Goal: Information Seeking & Learning: Find specific fact

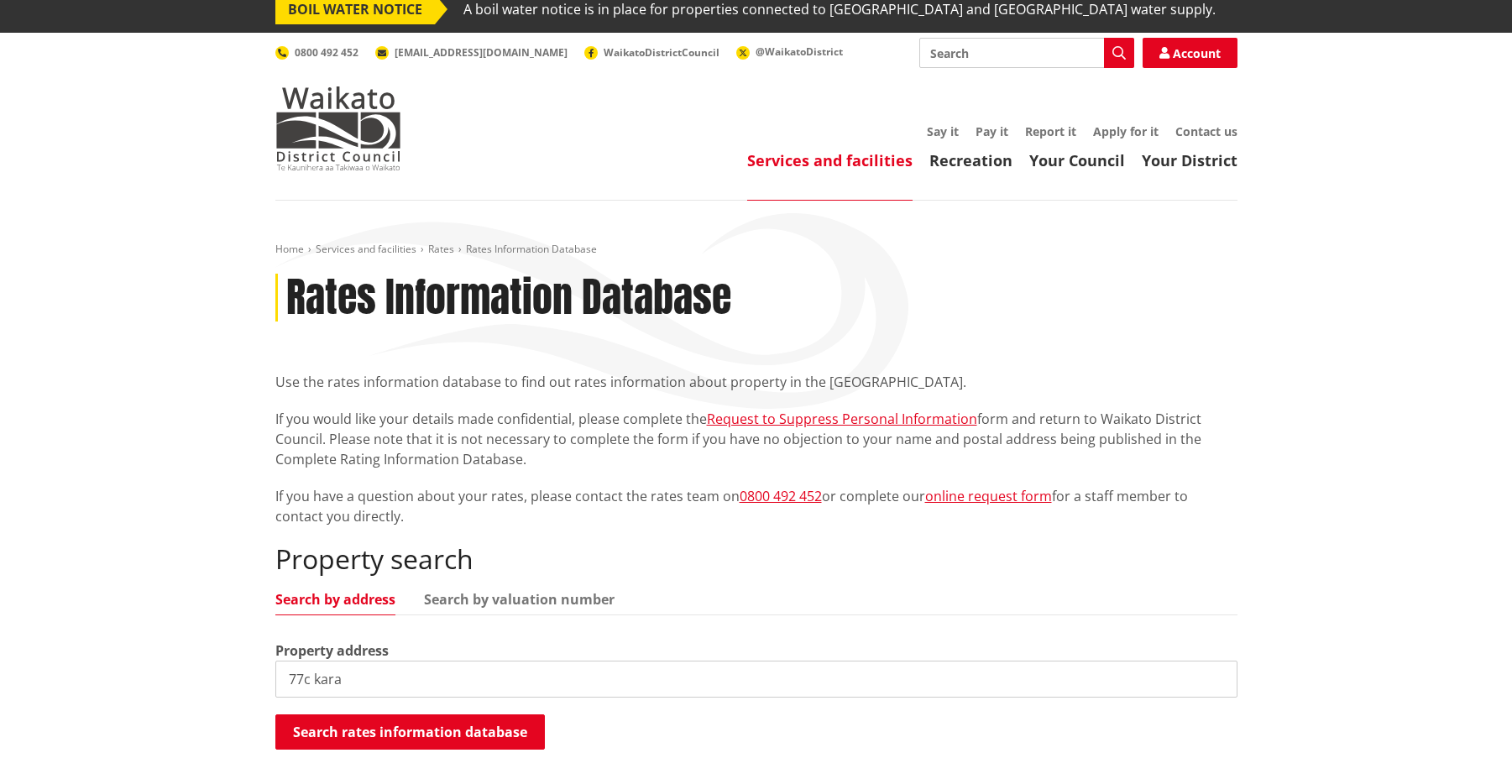
scroll to position [151, 0]
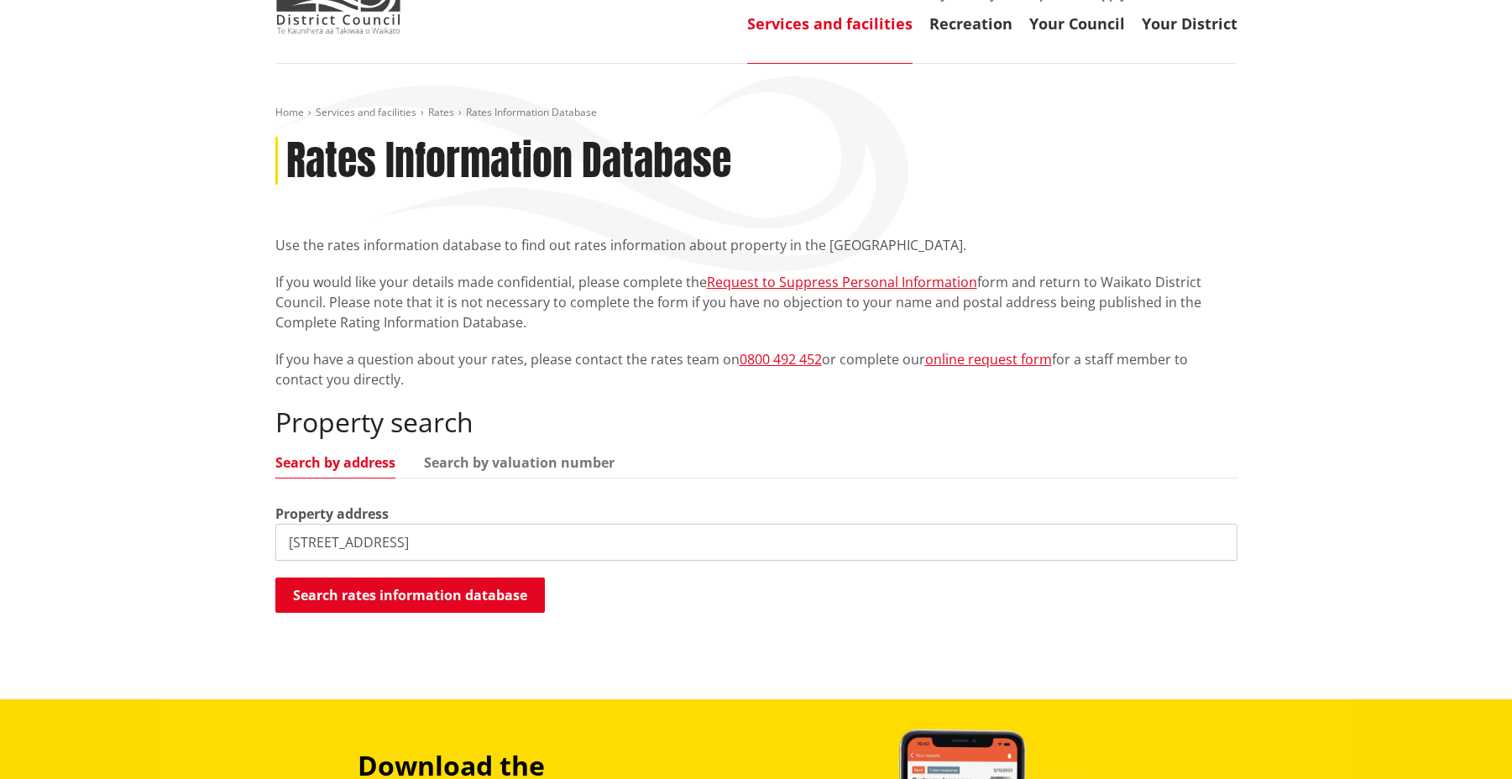
type input "[STREET_ADDRESS]"
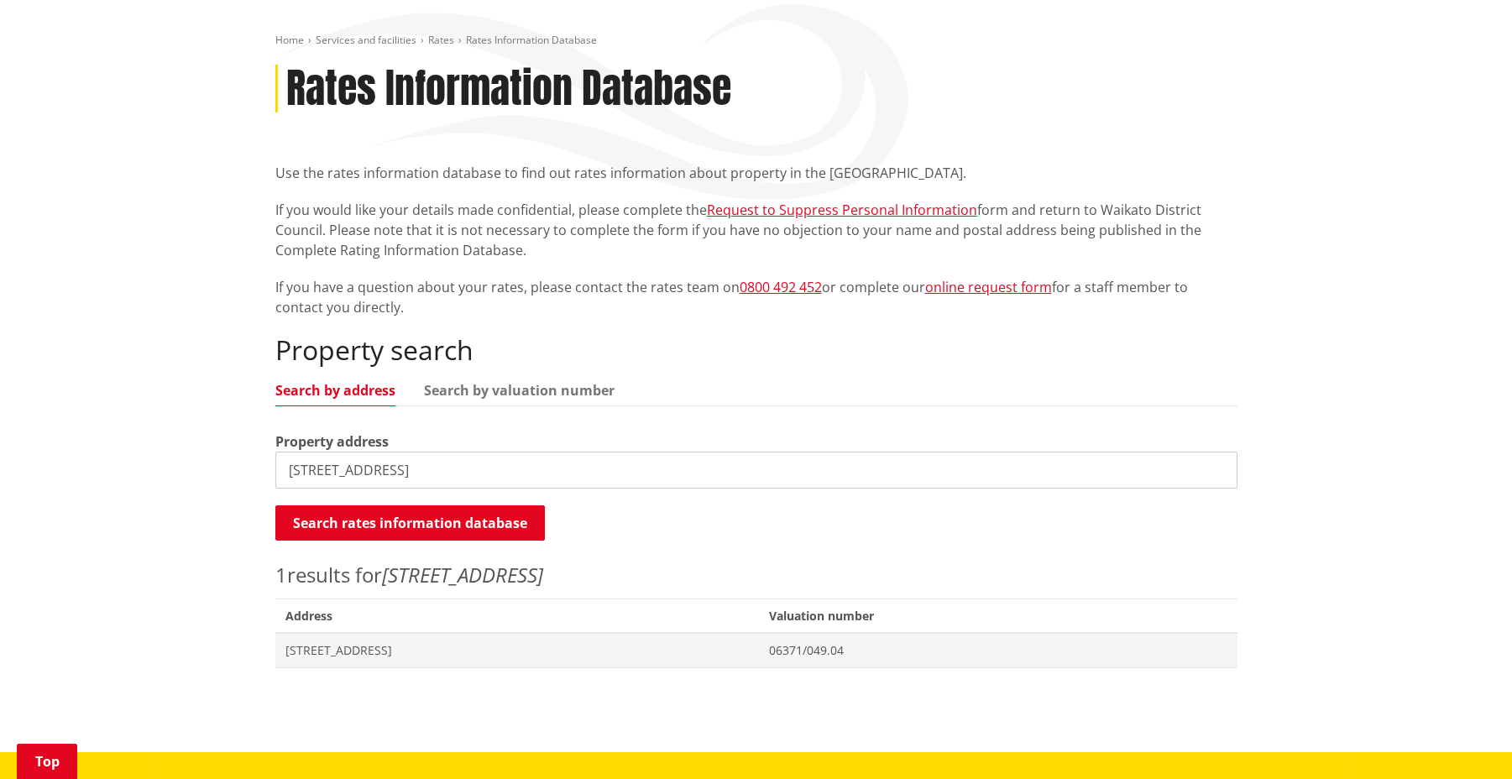
scroll to position [297, 0]
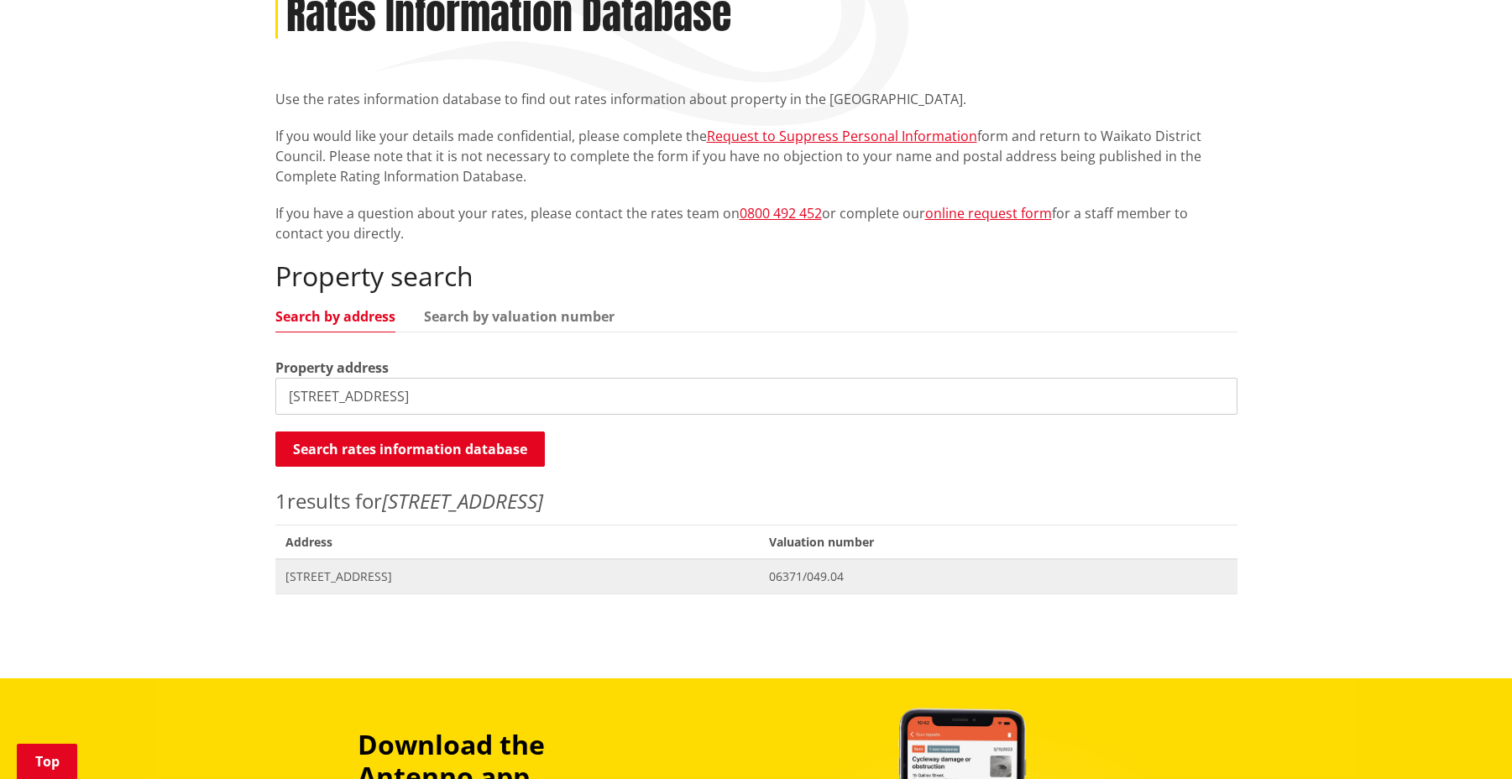
click at [434, 578] on span "[STREET_ADDRESS]" at bounding box center [517, 576] width 464 height 17
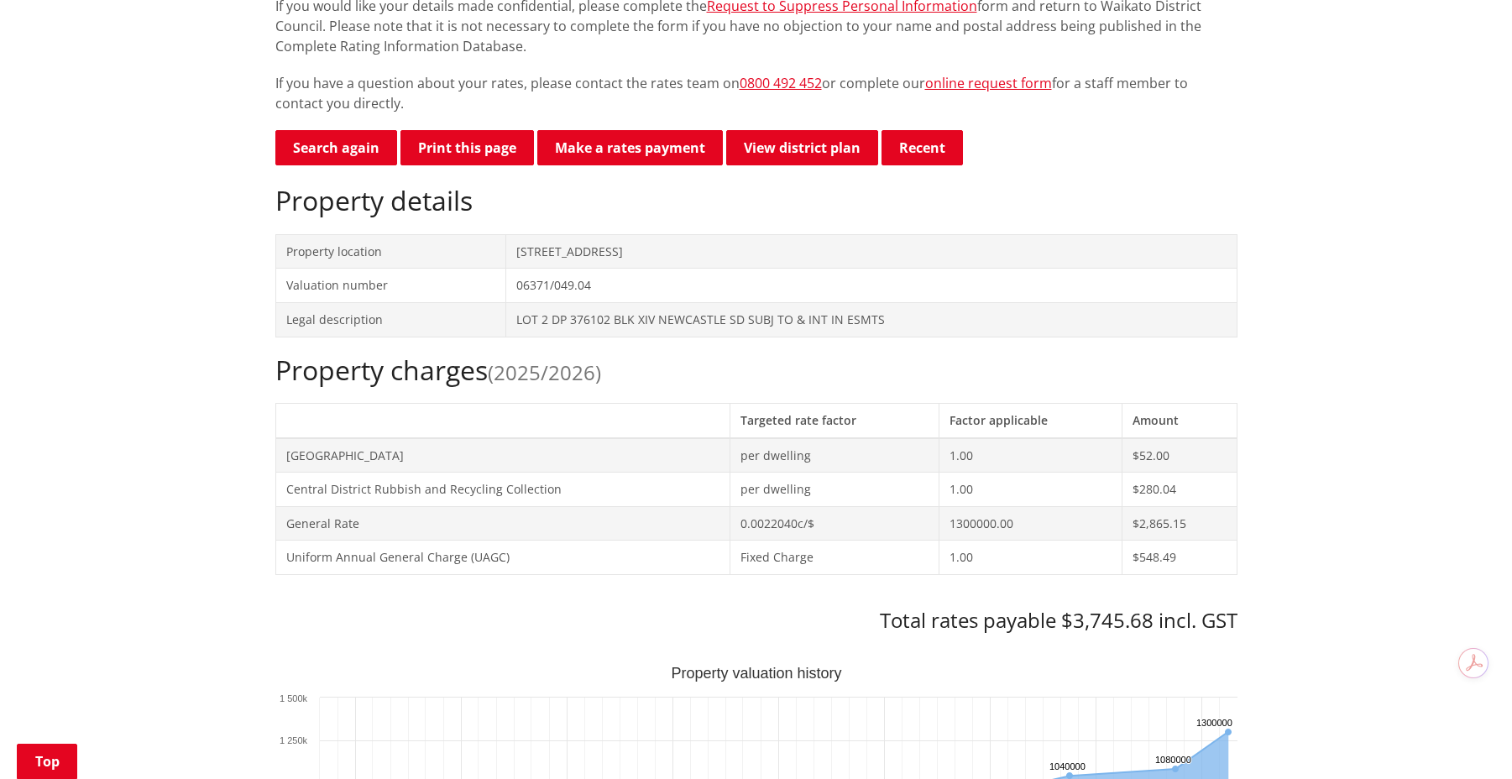
scroll to position [613, 0]
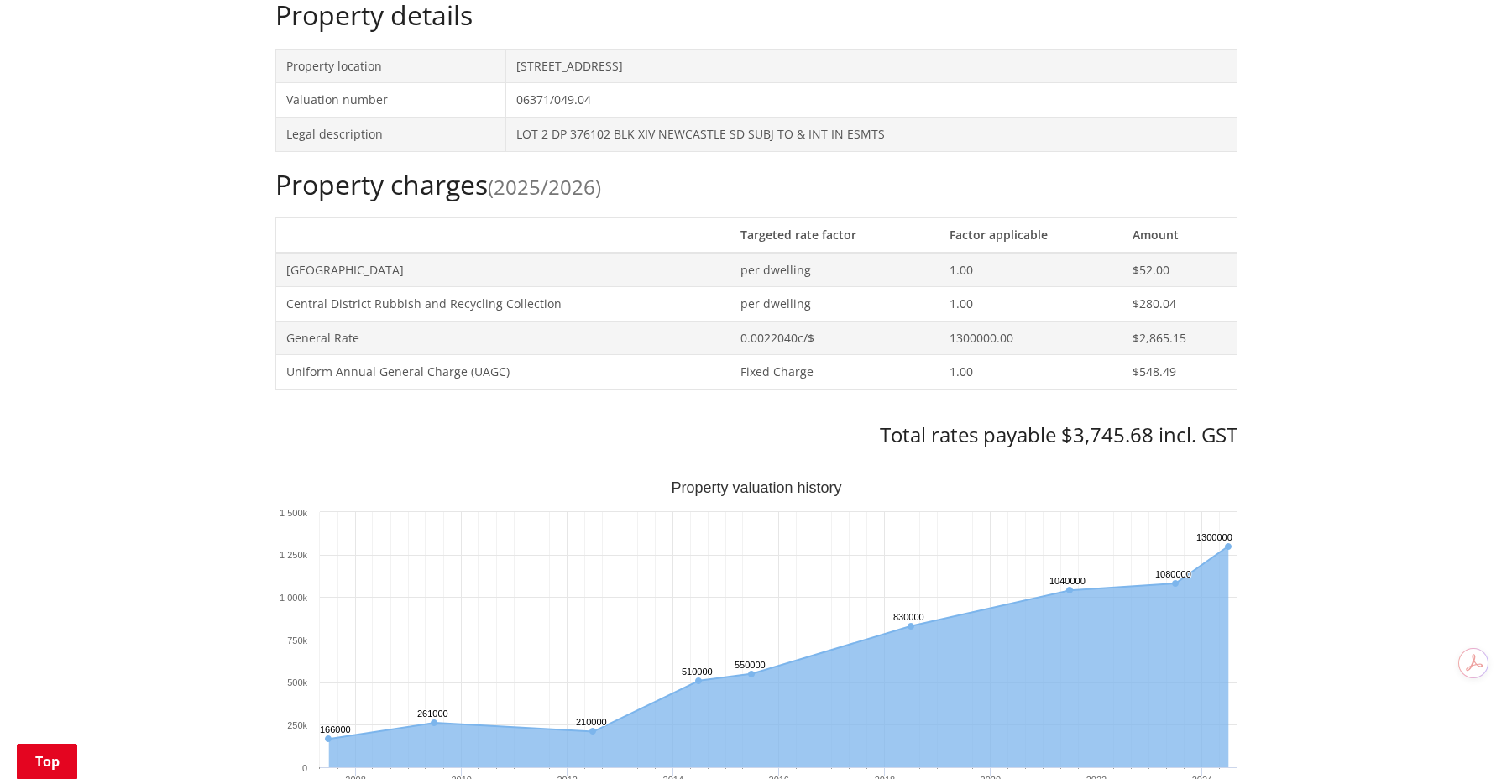
drag, startPoint x: 1070, startPoint y: 436, endPoint x: 1148, endPoint y: 443, distance: 78.4
click at [1148, 443] on h3 "Total rates payable $3,745.68 incl. GST" at bounding box center [756, 435] width 962 height 24
copy h3 "3,745.68"
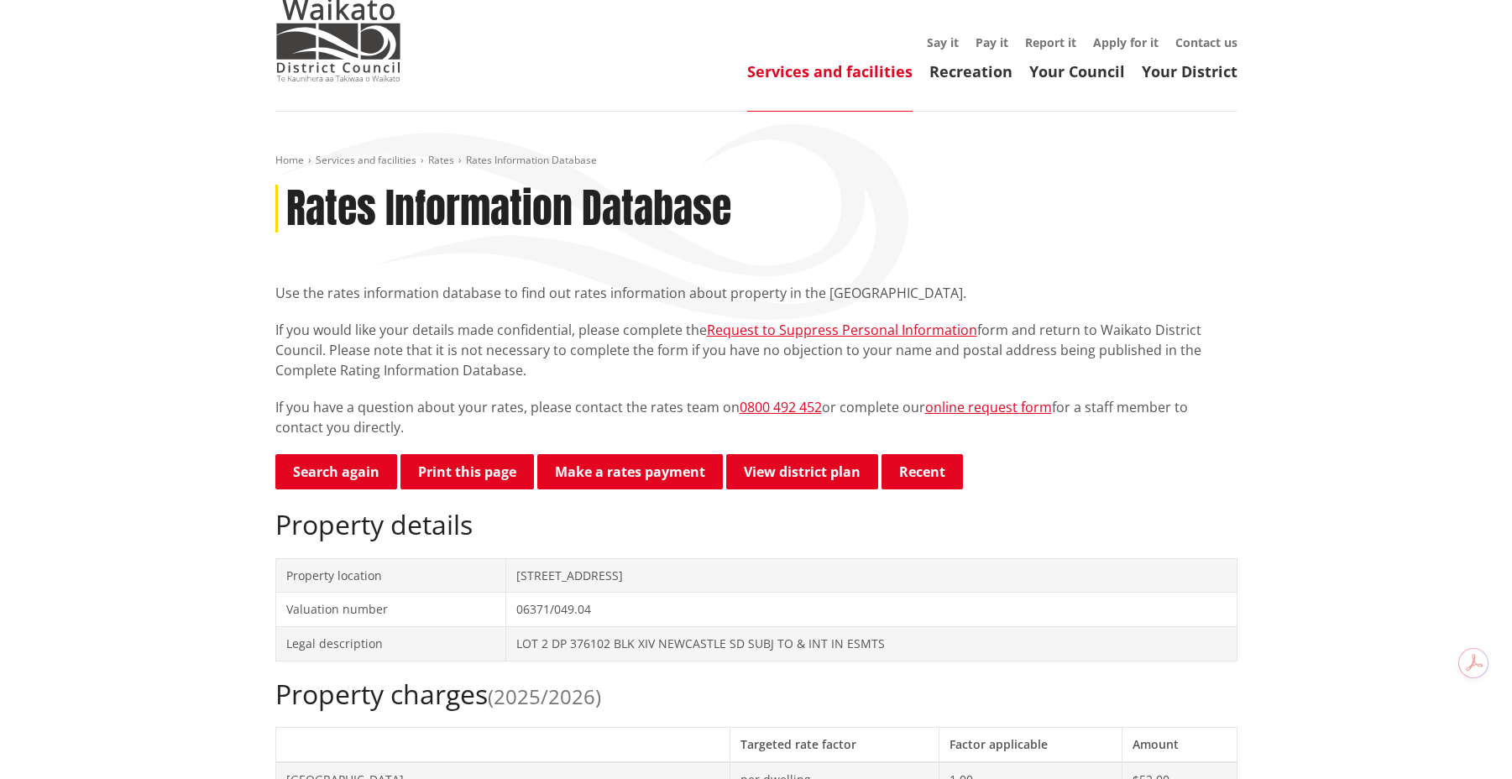
scroll to position [0, 0]
